Goal: Task Accomplishment & Management: Manage account settings

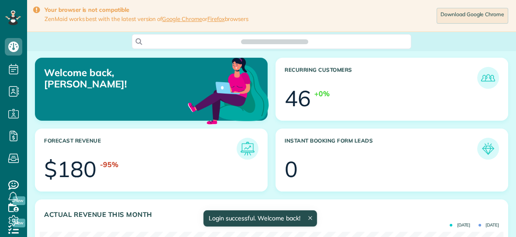
scroll to position [206, 463]
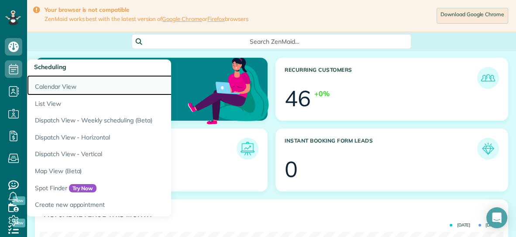
click at [42, 86] on link "Calendar View" at bounding box center [136, 85] width 218 height 20
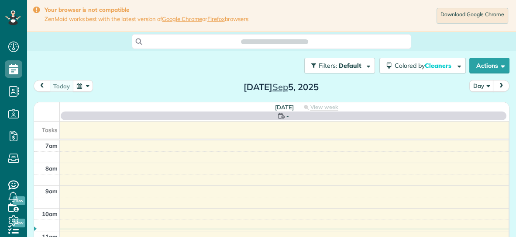
scroll to position [236, 27]
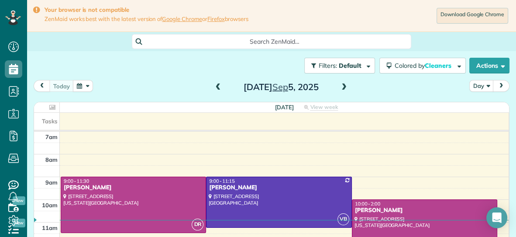
click at [217, 102] on th "Friday View week $0.00 19.5 Man Hours 6 Appointments 0% Paid All Assigned" at bounding box center [284, 107] width 449 height 10
click at [81, 85] on button "button" at bounding box center [83, 86] width 20 height 12
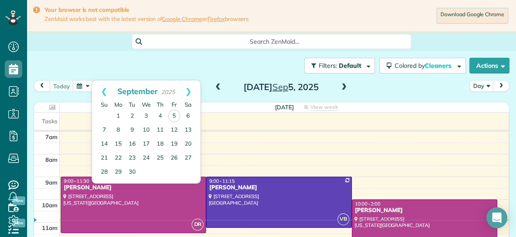
click at [343, 86] on span at bounding box center [344, 87] width 10 height 8
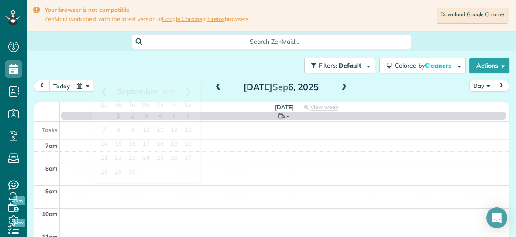
click at [343, 86] on span at bounding box center [344, 87] width 10 height 8
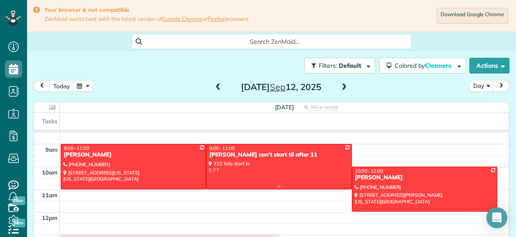
scroll to position [33, 0]
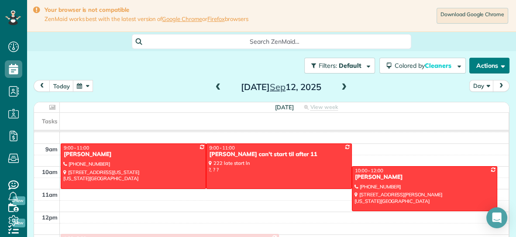
click at [489, 67] on button "Actions" at bounding box center [489, 66] width 40 height 16
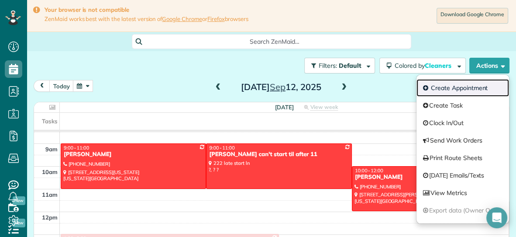
click at [462, 86] on link "Create Appointment" at bounding box center [462, 87] width 93 height 17
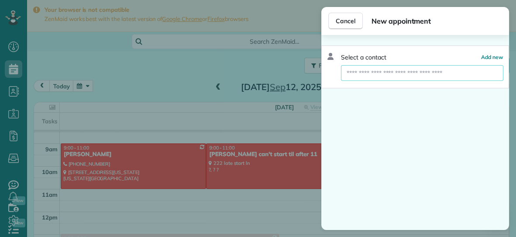
click at [429, 76] on input "text" at bounding box center [422, 73] width 162 height 16
type input "*"
click at [353, 24] on span "Cancel" at bounding box center [346, 21] width 20 height 9
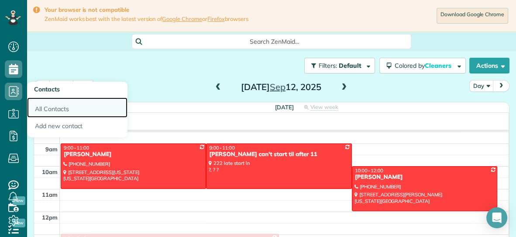
click at [50, 109] on link "All Contacts" at bounding box center [77, 107] width 100 height 20
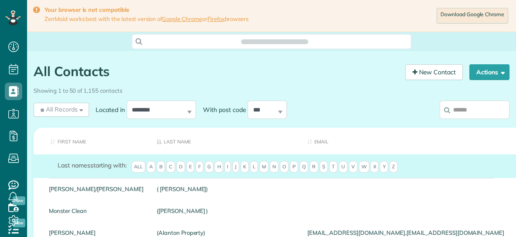
scroll to position [3, 3]
click at [468, 94] on div "Showing 1 to 50 of 1,155 contacts" at bounding box center [272, 89] width 476 height 12
click at [459, 111] on input "search" at bounding box center [474, 109] width 70 height 18
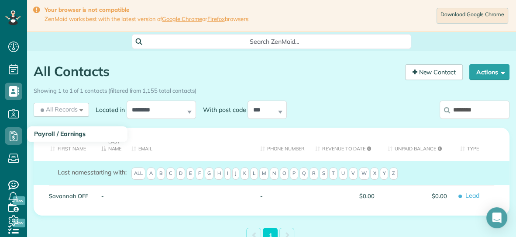
type input "********"
click at [12, 126] on link "Payroll / Earnings" at bounding box center [13, 136] width 27 height 22
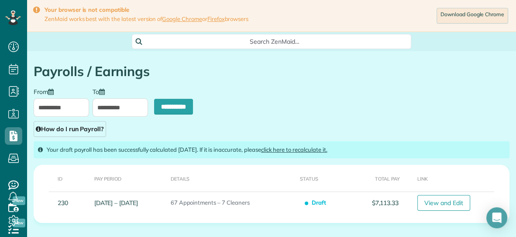
type input "**********"
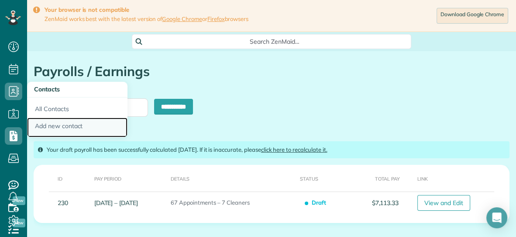
click at [51, 125] on link "Add new contact" at bounding box center [77, 127] width 100 height 20
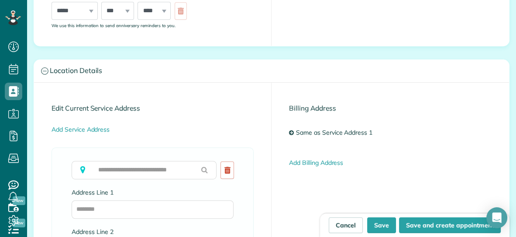
scroll to position [416, 0]
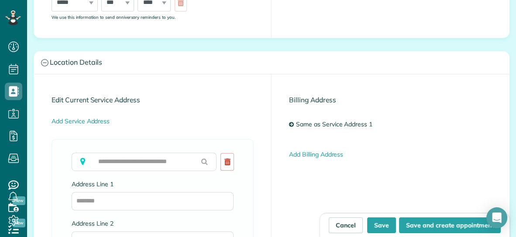
type input "**********"
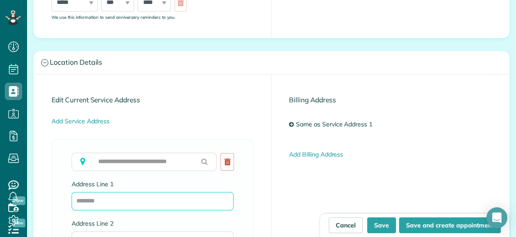
click at [130, 199] on input "Address Line 1" at bounding box center [153, 201] width 162 height 18
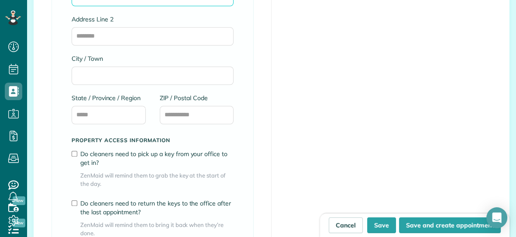
scroll to position [621, 0]
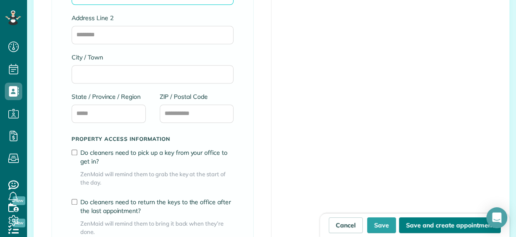
type input "**********"
click at [420, 225] on button "Save and create appointment" at bounding box center [450, 225] width 102 height 16
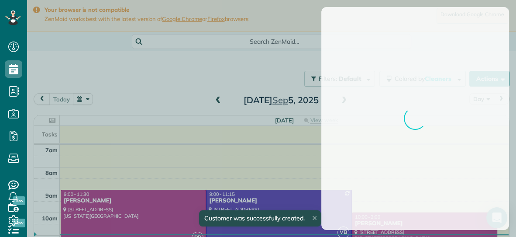
scroll to position [3, 3]
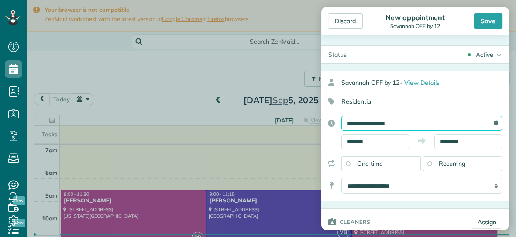
click at [425, 123] on input "**********" at bounding box center [421, 123] width 161 height 15
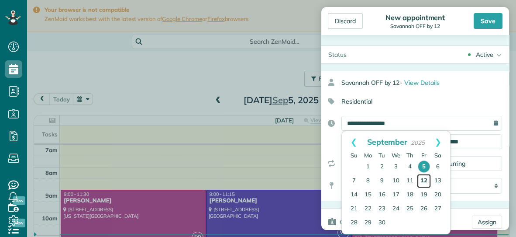
click at [422, 178] on link "12" at bounding box center [424, 181] width 14 height 14
type input "**********"
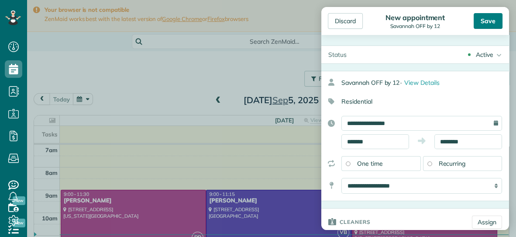
click at [493, 22] on div "Save" at bounding box center [487, 21] width 29 height 16
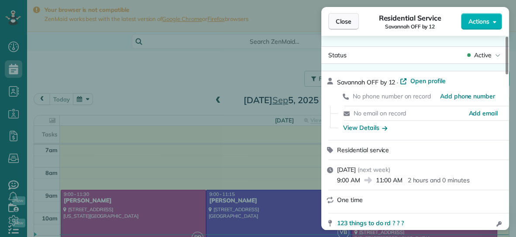
click at [338, 21] on span "Close" at bounding box center [344, 21] width 16 height 9
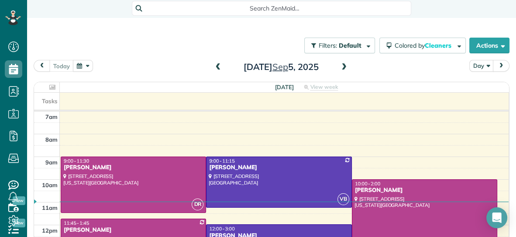
scroll to position [56, 0]
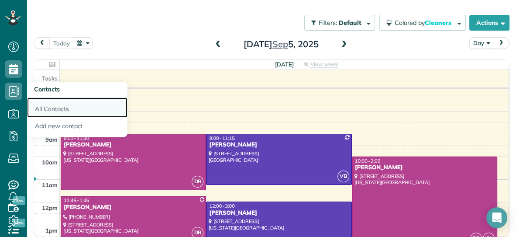
click at [40, 108] on link "All Contacts" at bounding box center [77, 107] width 100 height 20
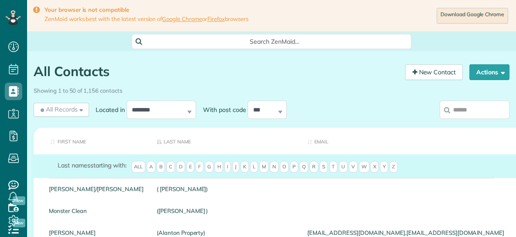
scroll to position [3, 3]
click at [477, 111] on input "search" at bounding box center [474, 109] width 70 height 18
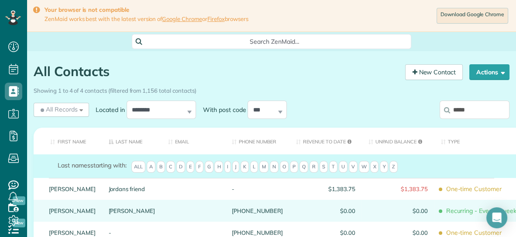
type input "*****"
click at [109, 213] on link "Sanchez" at bounding box center [132, 210] width 47 height 6
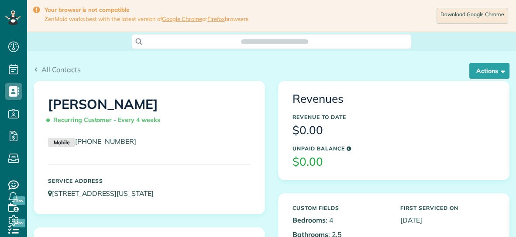
scroll to position [236, 27]
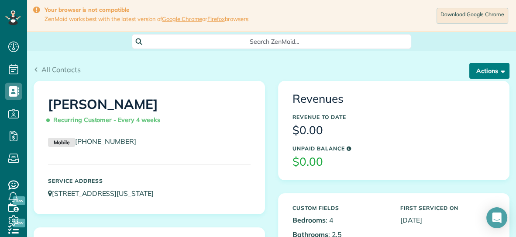
click at [477, 65] on button "Actions" at bounding box center [489, 71] width 40 height 16
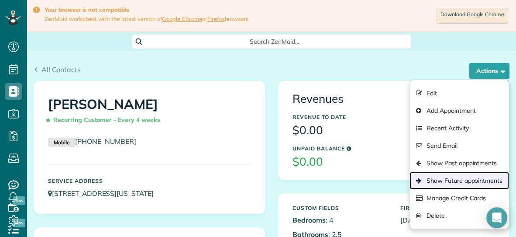
click at [442, 179] on link "Show Future appointments" at bounding box center [458, 179] width 99 height 17
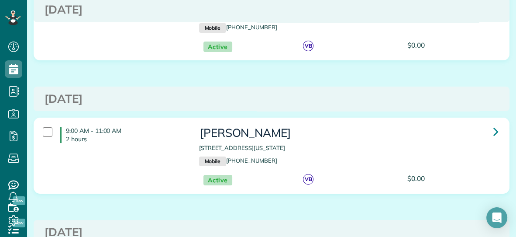
scroll to position [148, 0]
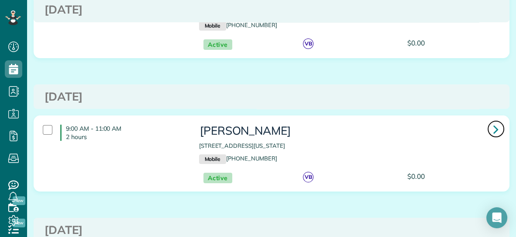
click at [495, 126] on icon at bounding box center [495, 128] width 5 height 15
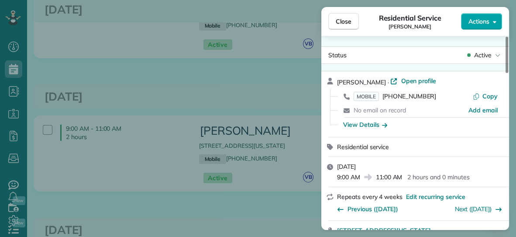
click at [475, 21] on span "Actions" at bounding box center [478, 21] width 21 height 9
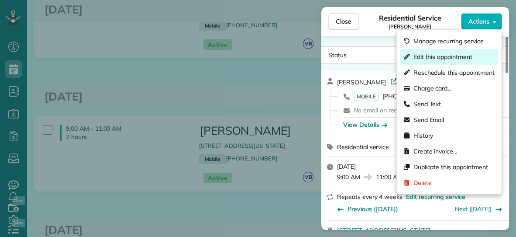
click at [449, 59] on span "Edit this appointment" at bounding box center [442, 56] width 59 height 9
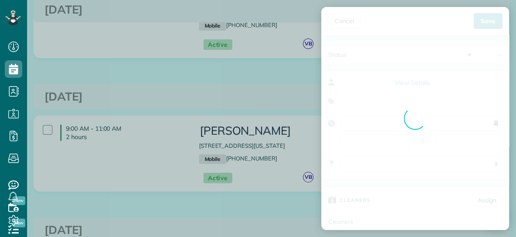
type input "**********"
type input "*****"
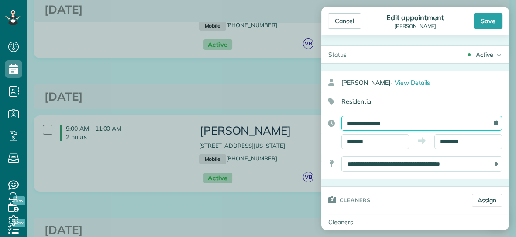
click at [409, 120] on input "**********" at bounding box center [421, 123] width 161 height 15
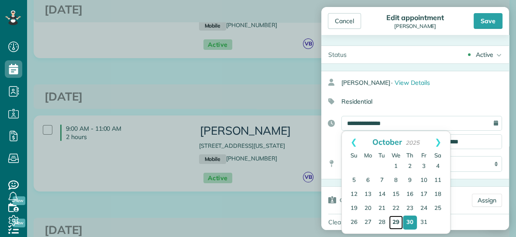
click at [396, 220] on link "29" at bounding box center [396, 222] width 14 height 14
type input "**********"
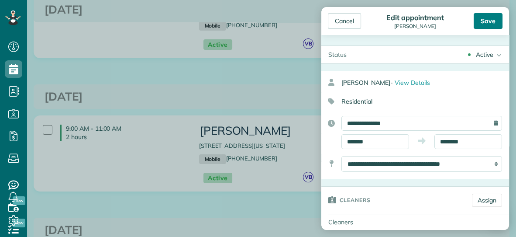
click at [484, 21] on div "Save" at bounding box center [487, 21] width 29 height 16
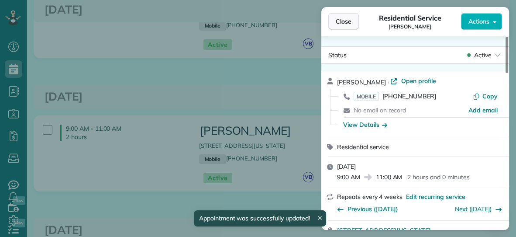
click at [348, 23] on span "Close" at bounding box center [344, 21] width 16 height 9
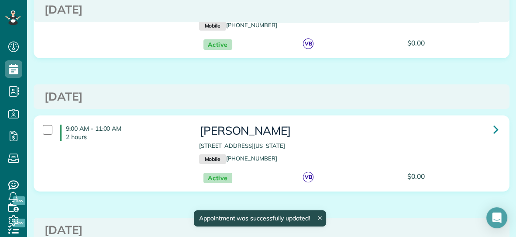
click at [348, 23] on p "Mobile [PHONE_NUMBER]" at bounding box center [348, 26] width 299 height 10
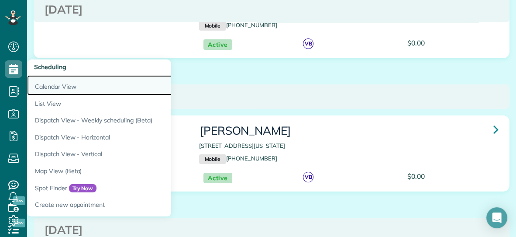
click at [45, 87] on link "Calendar View" at bounding box center [136, 85] width 218 height 20
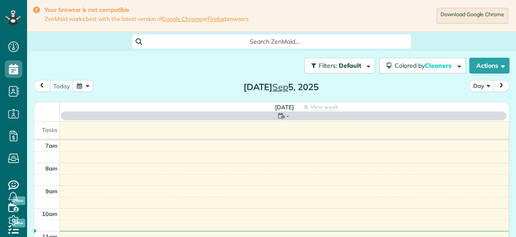
scroll to position [3, 3]
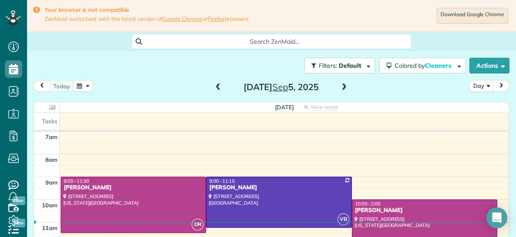
click at [80, 87] on button "button" at bounding box center [83, 86] width 20 height 12
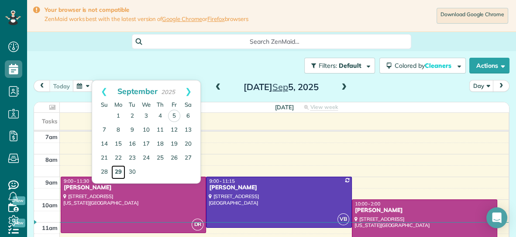
click at [119, 171] on link "29" at bounding box center [118, 172] width 14 height 14
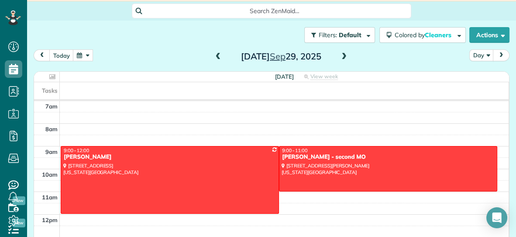
scroll to position [0, 0]
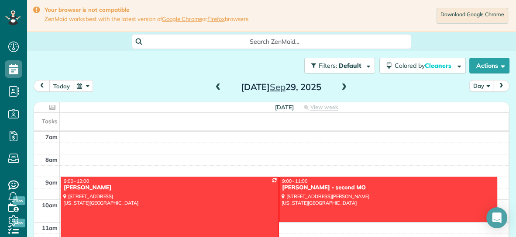
click at [80, 89] on button "button" at bounding box center [83, 86] width 20 height 12
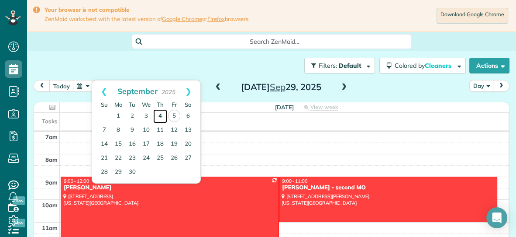
click at [160, 117] on link "4" at bounding box center [160, 116] width 14 height 14
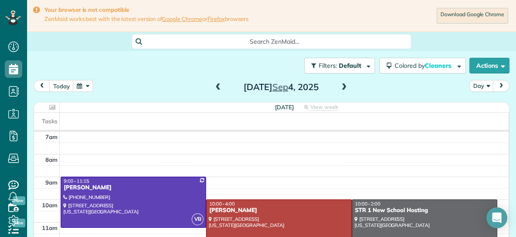
click at [78, 86] on button "button" at bounding box center [83, 86] width 20 height 12
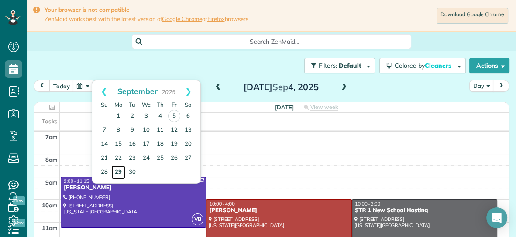
click at [119, 171] on link "29" at bounding box center [118, 172] width 14 height 14
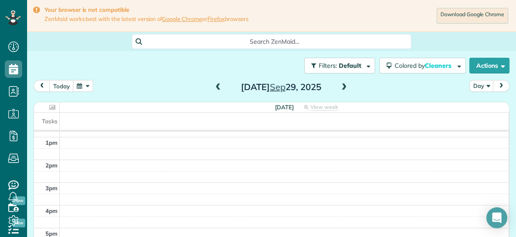
click at [344, 86] on span at bounding box center [344, 87] width 10 height 8
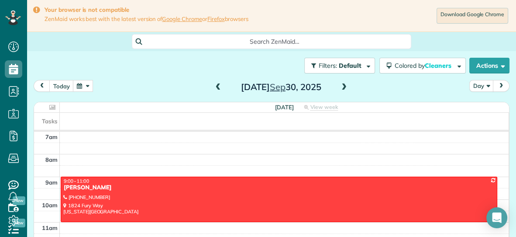
click at [79, 86] on button "button" at bounding box center [83, 86] width 20 height 12
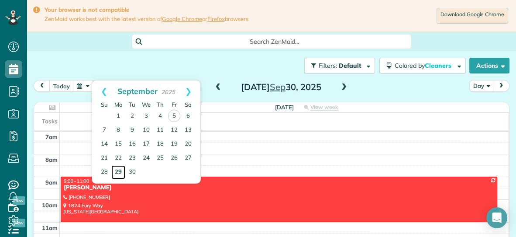
click at [120, 174] on link "29" at bounding box center [118, 172] width 14 height 14
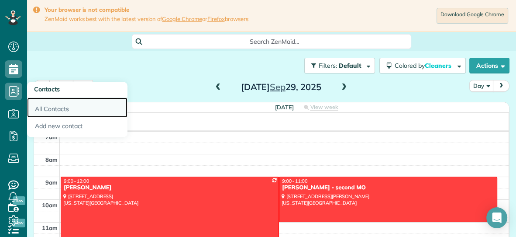
click at [37, 106] on link "All Contacts" at bounding box center [77, 107] width 100 height 20
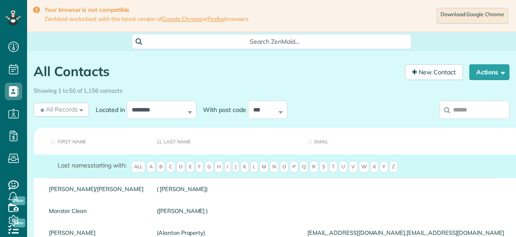
click at [37, 106] on div "All Records All Records All Customers Leads Former Customers Recurring Customer…" at bounding box center [61, 110] width 55 height 14
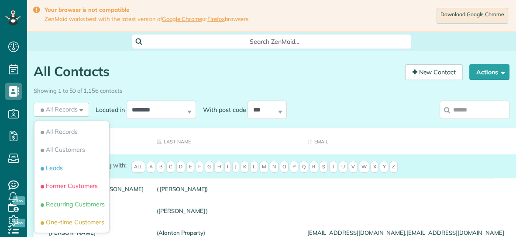
scroll to position [3, 3]
click at [464, 113] on input "search" at bounding box center [474, 109] width 70 height 18
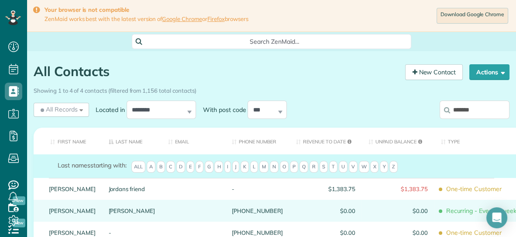
type input "*******"
click at [109, 213] on link "Sanchez" at bounding box center [132, 210] width 47 height 6
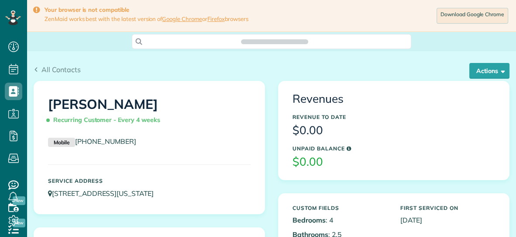
scroll to position [3, 3]
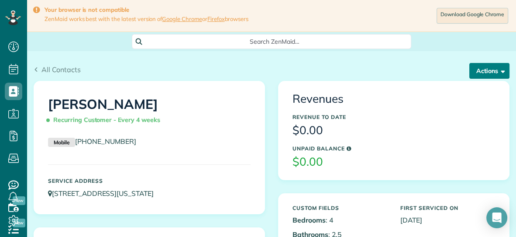
click at [487, 69] on button "Actions" at bounding box center [489, 71] width 40 height 16
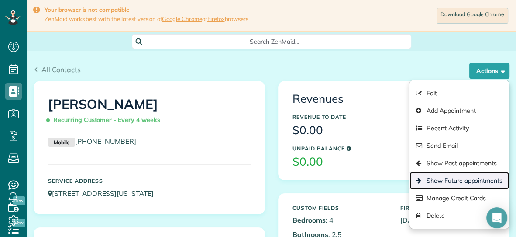
click at [446, 182] on link "Show Future appointments" at bounding box center [458, 179] width 99 height 17
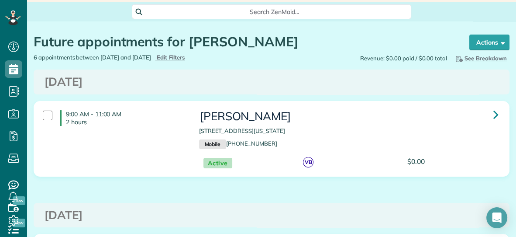
scroll to position [33, 0]
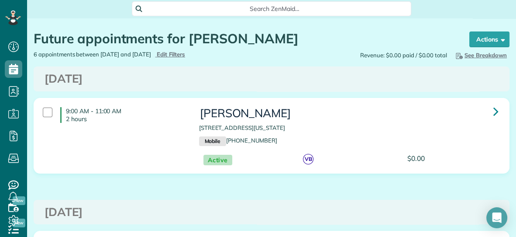
click at [154, 113] on h4 "9:00 AM - 11:00 AM 2 hours" at bounding box center [123, 115] width 126 height 16
click at [45, 111] on div at bounding box center [48, 112] width 10 height 10
click at [496, 112] on icon at bounding box center [495, 110] width 5 height 15
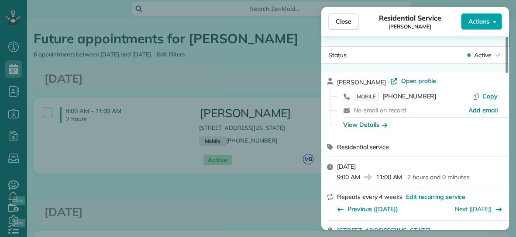
click at [477, 19] on span "Actions" at bounding box center [478, 21] width 21 height 9
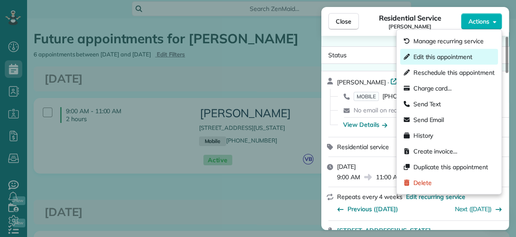
click at [446, 56] on span "Edit this appointment" at bounding box center [442, 56] width 59 height 9
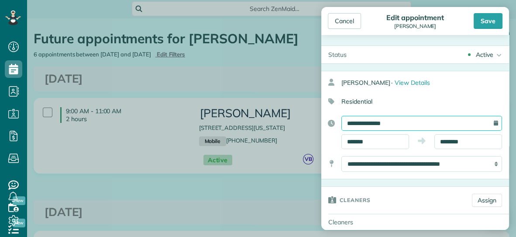
click at [402, 124] on input "**********" at bounding box center [421, 123] width 161 height 15
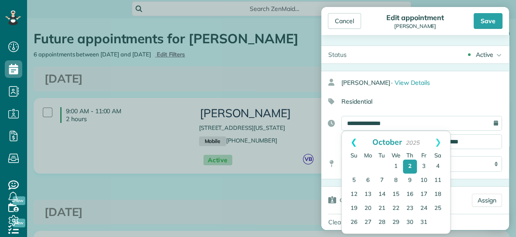
click at [351, 143] on link "Prev" at bounding box center [354, 142] width 24 height 22
click at [368, 224] on link "29" at bounding box center [368, 223] width 14 height 14
type input "**********"
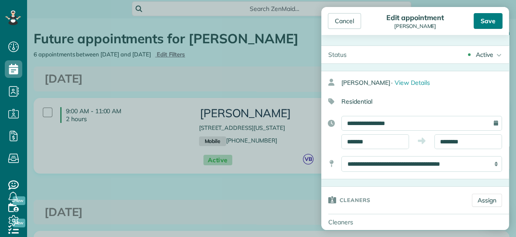
click at [480, 24] on div "Save" at bounding box center [487, 21] width 29 height 16
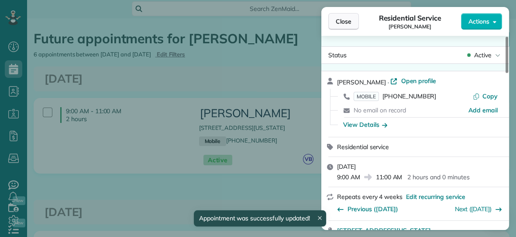
click at [351, 21] on button "Close" at bounding box center [343, 21] width 31 height 17
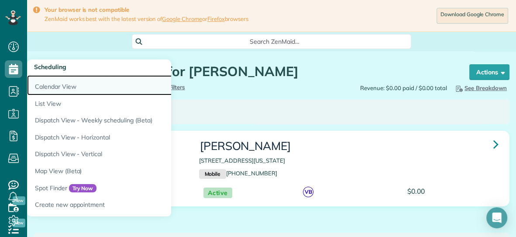
click at [42, 88] on link "Calendar View" at bounding box center [136, 85] width 218 height 20
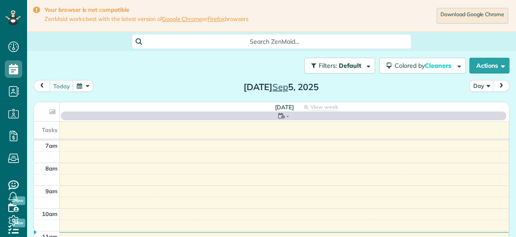
scroll to position [3, 3]
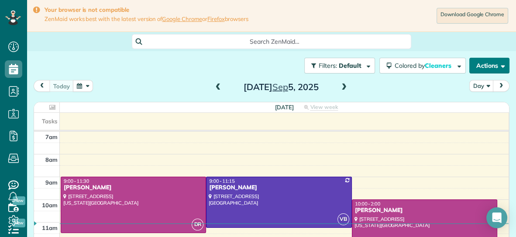
click at [480, 68] on button "Actions" at bounding box center [489, 66] width 40 height 16
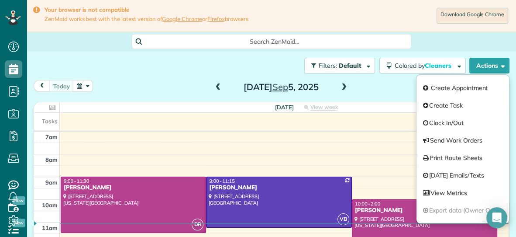
click at [429, 44] on div "Search ZenMaid…" at bounding box center [271, 41] width 489 height 15
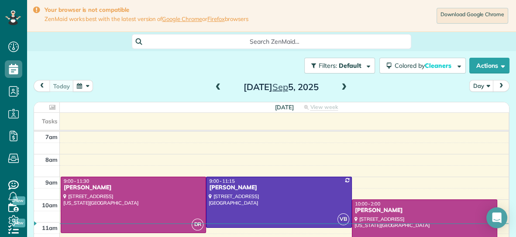
click at [79, 84] on button "button" at bounding box center [83, 86] width 20 height 12
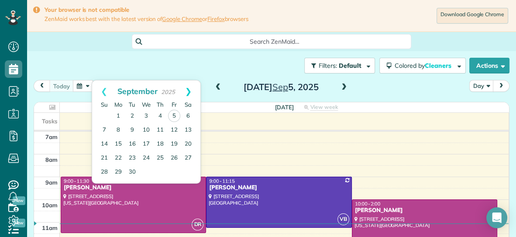
click at [187, 93] on link "Next" at bounding box center [188, 91] width 24 height 22
click at [147, 169] on link "29" at bounding box center [146, 172] width 14 height 14
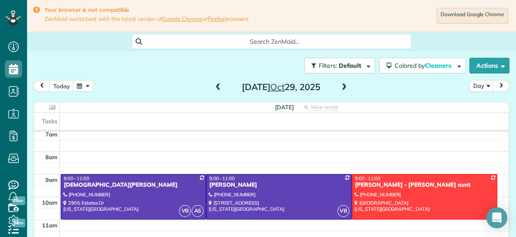
scroll to position [0, 0]
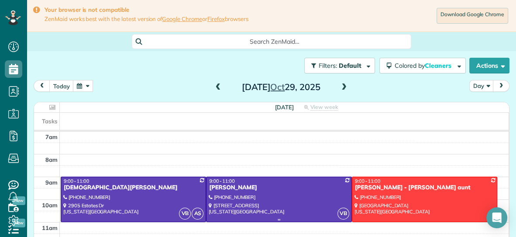
click at [291, 199] on div at bounding box center [278, 199] width 144 height 44
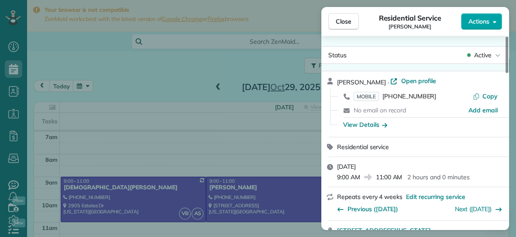
click at [488, 18] on span "Actions" at bounding box center [478, 21] width 21 height 9
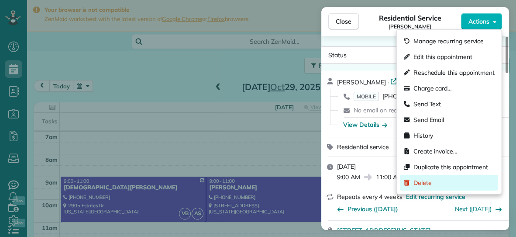
click at [422, 181] on span "Delete" at bounding box center [422, 182] width 18 height 9
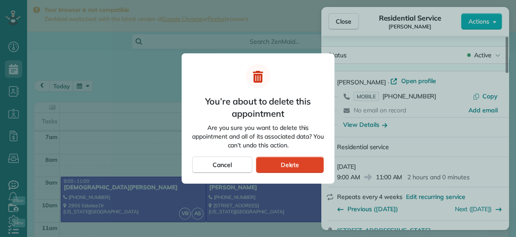
click at [317, 165] on div "Delete" at bounding box center [290, 164] width 68 height 17
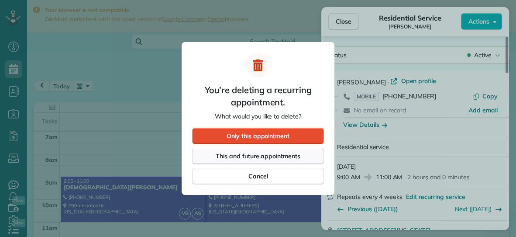
click at [307, 154] on div "This and future appointments" at bounding box center [258, 155] width 132 height 17
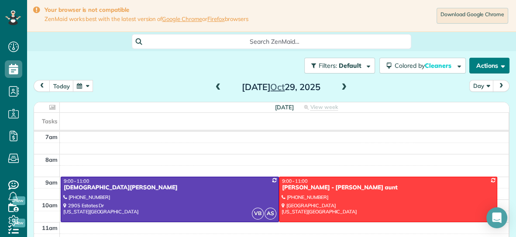
click at [481, 69] on button "Actions" at bounding box center [489, 66] width 40 height 16
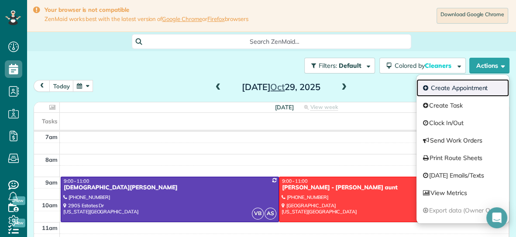
click at [463, 91] on link "Create Appointment" at bounding box center [462, 87] width 93 height 17
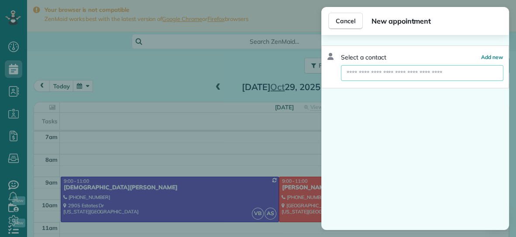
click at [456, 75] on input "text" at bounding box center [422, 73] width 162 height 16
type input "*******"
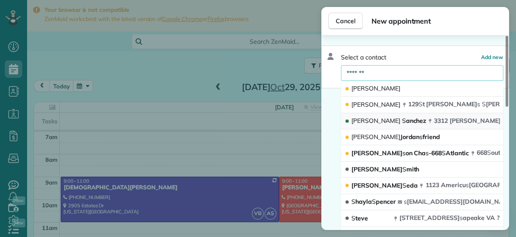
click at [428, 119] on icon "button" at bounding box center [430, 121] width 4 height 4
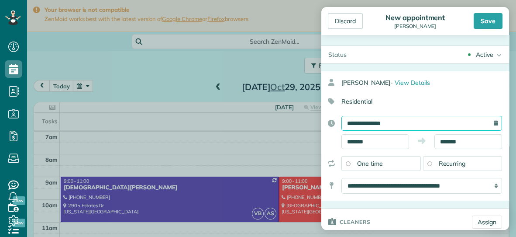
click at [405, 124] on input "**********" at bounding box center [421, 123] width 161 height 15
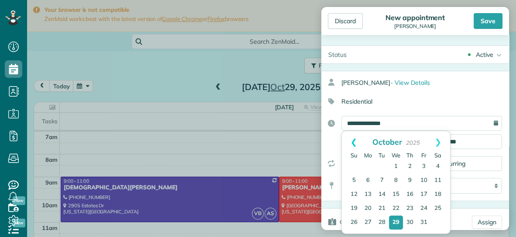
click at [353, 141] on link "Prev" at bounding box center [354, 142] width 24 height 22
click at [369, 220] on link "29" at bounding box center [368, 223] width 14 height 14
type input "**********"
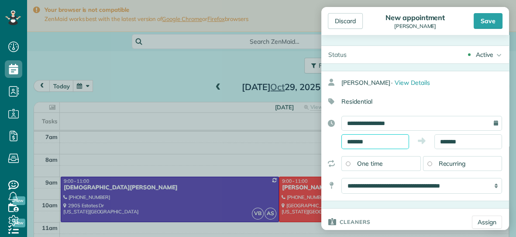
click at [392, 147] on input "*******" at bounding box center [375, 141] width 68 height 15
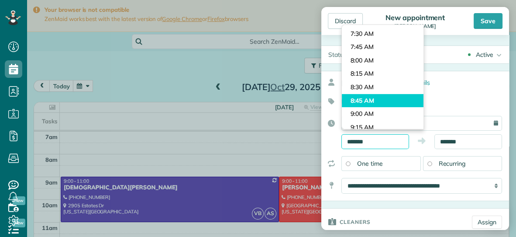
scroll to position [385, 0]
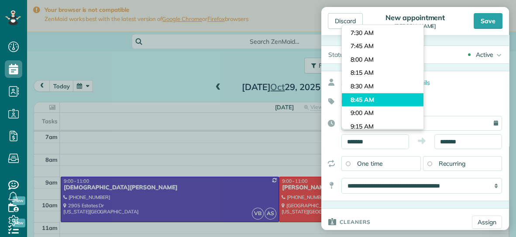
click at [354, 116] on body "Dashboard Scheduling Calendar View List View Dispatch View - Weekly scheduling …" at bounding box center [258, 118] width 516 height 237
type input "*******"
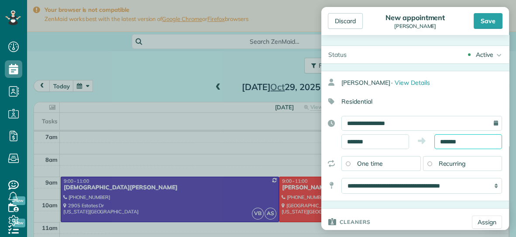
click at [472, 141] on input "*******" at bounding box center [468, 141] width 68 height 15
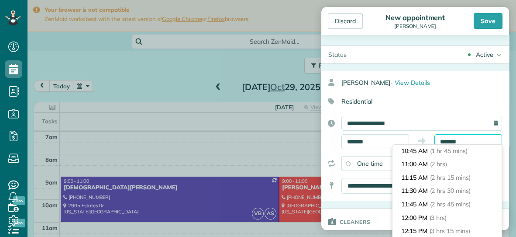
scroll to position [96, 0]
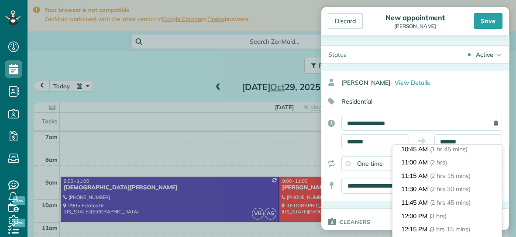
click at [429, 160] on li "11:00 AM (2 hrs)" at bounding box center [446, 162] width 109 height 14
type input "********"
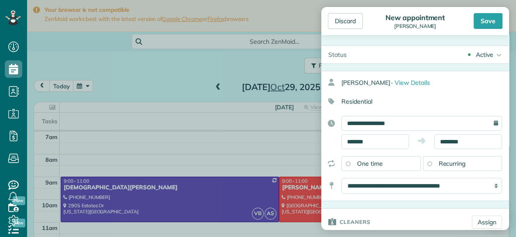
click at [439, 165] on span "Recurring" at bounding box center [452, 163] width 27 height 8
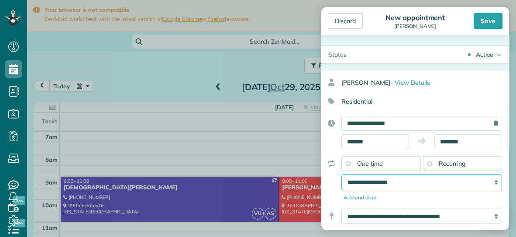
click at [422, 184] on select "**********" at bounding box center [421, 182] width 161 height 16
select select "**********"
click at [341, 174] on select "**********" at bounding box center [421, 182] width 161 height 16
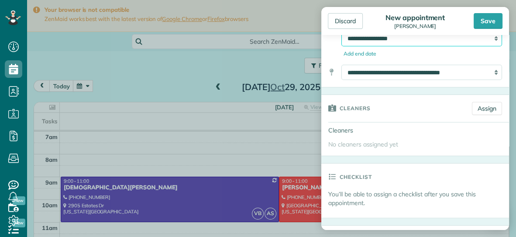
scroll to position [155, 0]
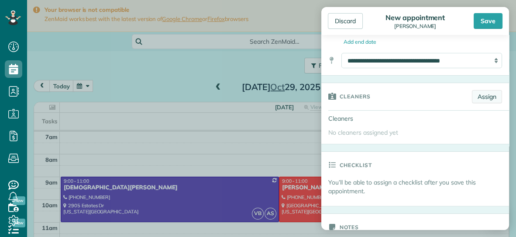
click at [481, 96] on link "Assign" at bounding box center [487, 96] width 30 height 13
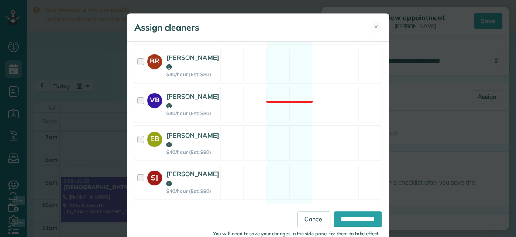
scroll to position [183, 0]
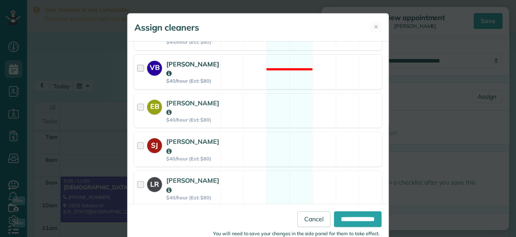
click at [247, 68] on div "VB [PERSON_NAME] $40/hour (Est: $80) Not available" at bounding box center [258, 72] width 248 height 34
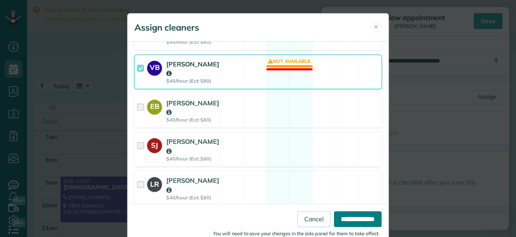
click at [351, 220] on input "**********" at bounding box center [358, 219] width 48 height 16
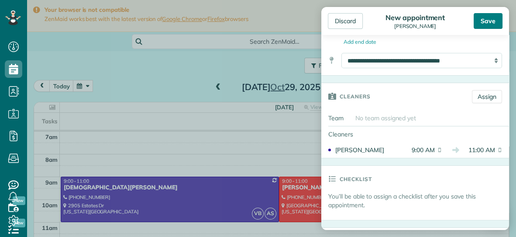
click at [489, 20] on div "Save" at bounding box center [487, 21] width 29 height 16
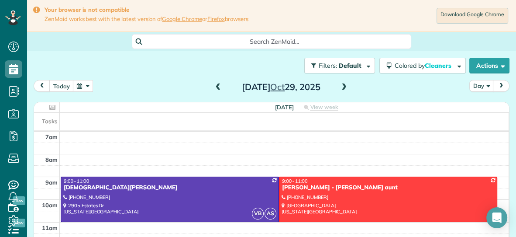
click at [83, 87] on button "button" at bounding box center [83, 86] width 20 height 12
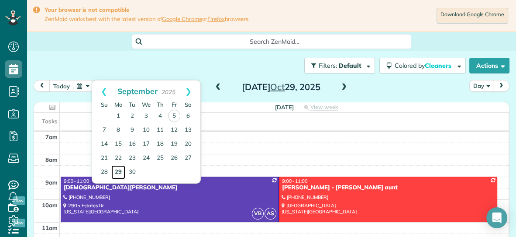
click at [116, 174] on link "29" at bounding box center [118, 172] width 14 height 14
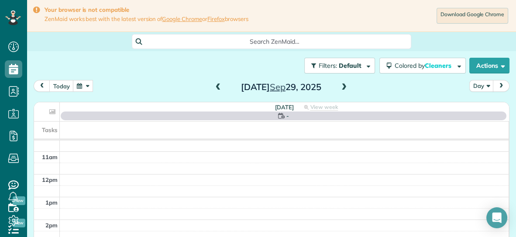
scroll to position [81, 0]
click at [217, 85] on span at bounding box center [218, 87] width 10 height 8
click at [344, 87] on span at bounding box center [344, 87] width 10 height 8
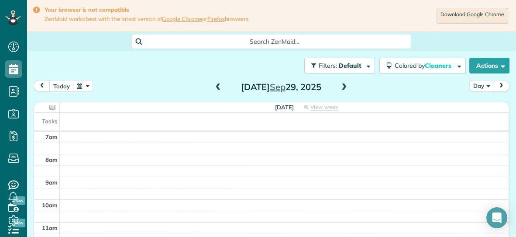
click at [344, 86] on span at bounding box center [344, 87] width 10 height 8
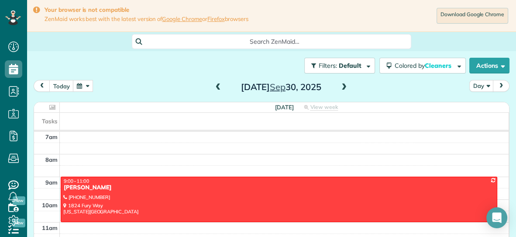
click at [217, 86] on span at bounding box center [218, 87] width 10 height 8
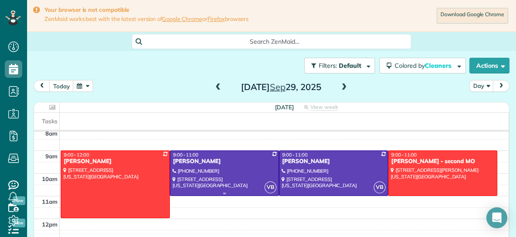
scroll to position [25, 0]
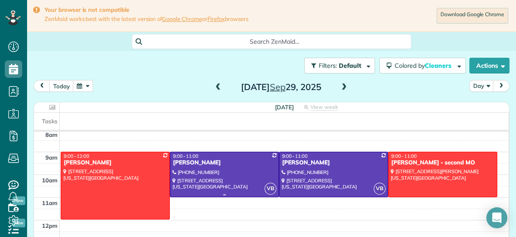
click at [233, 169] on div at bounding box center [224, 174] width 108 height 44
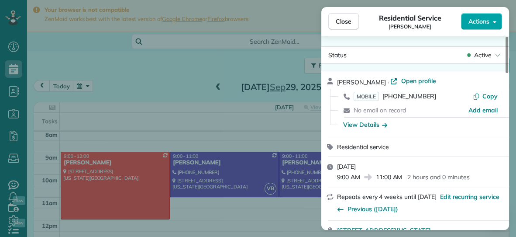
click at [470, 27] on button "Actions" at bounding box center [481, 21] width 41 height 17
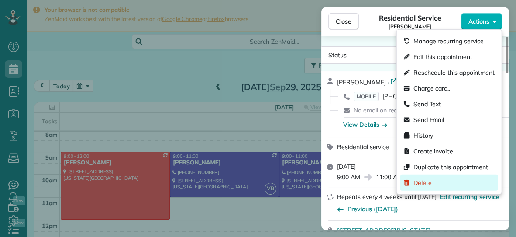
click at [414, 181] on span "Delete" at bounding box center [422, 182] width 18 height 9
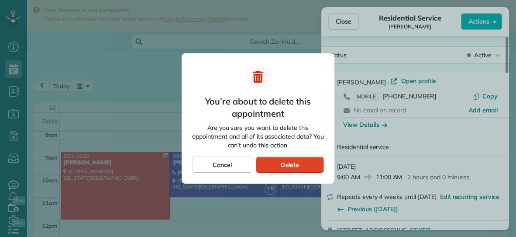
click at [305, 162] on div "Delete" at bounding box center [290, 164] width 68 height 17
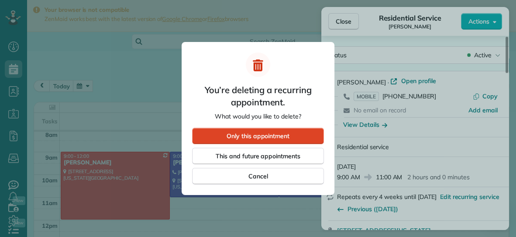
click at [272, 137] on span "Only this appointment" at bounding box center [257, 135] width 63 height 9
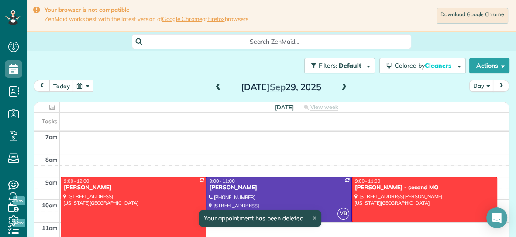
click at [79, 86] on button "button" at bounding box center [83, 86] width 20 height 12
